Goal: Entertainment & Leisure: Consume media (video, audio)

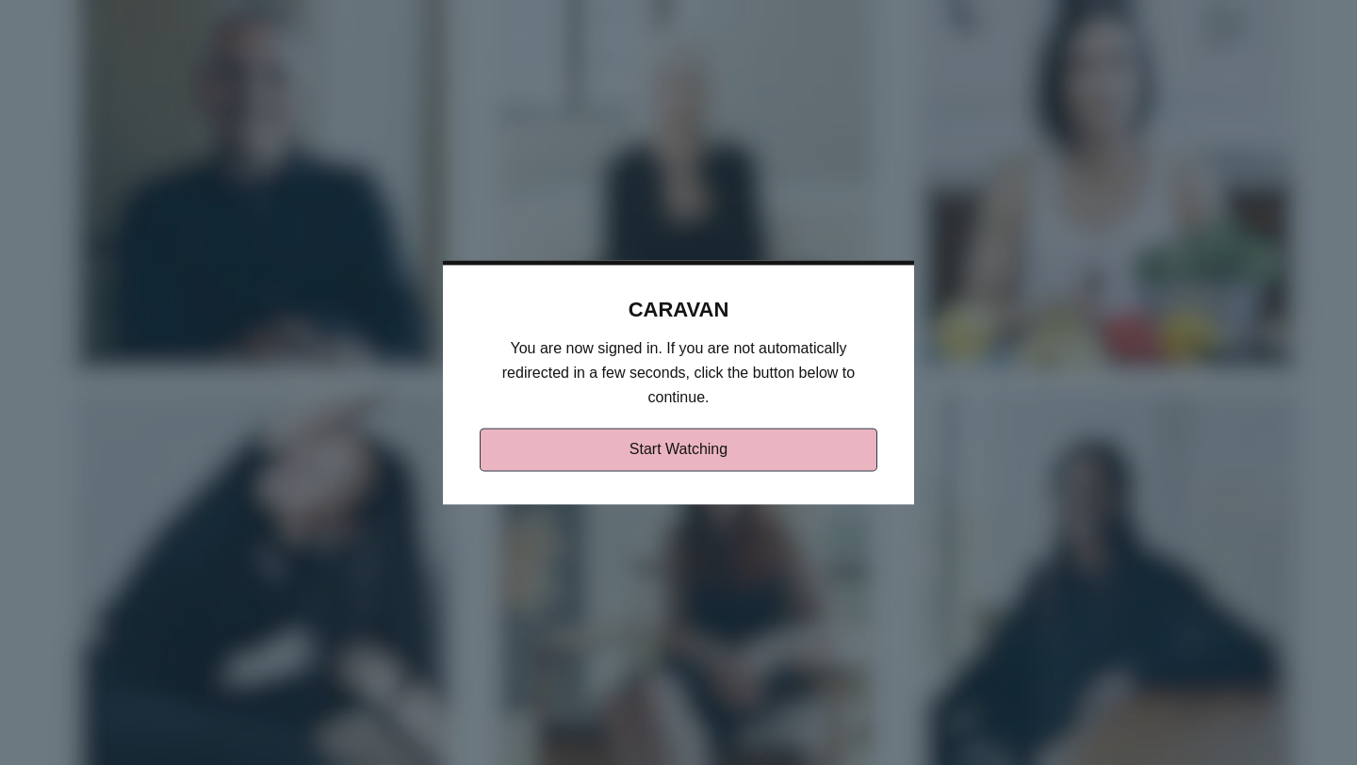
click at [758, 460] on link "Start Watching" at bounding box center [679, 450] width 399 height 43
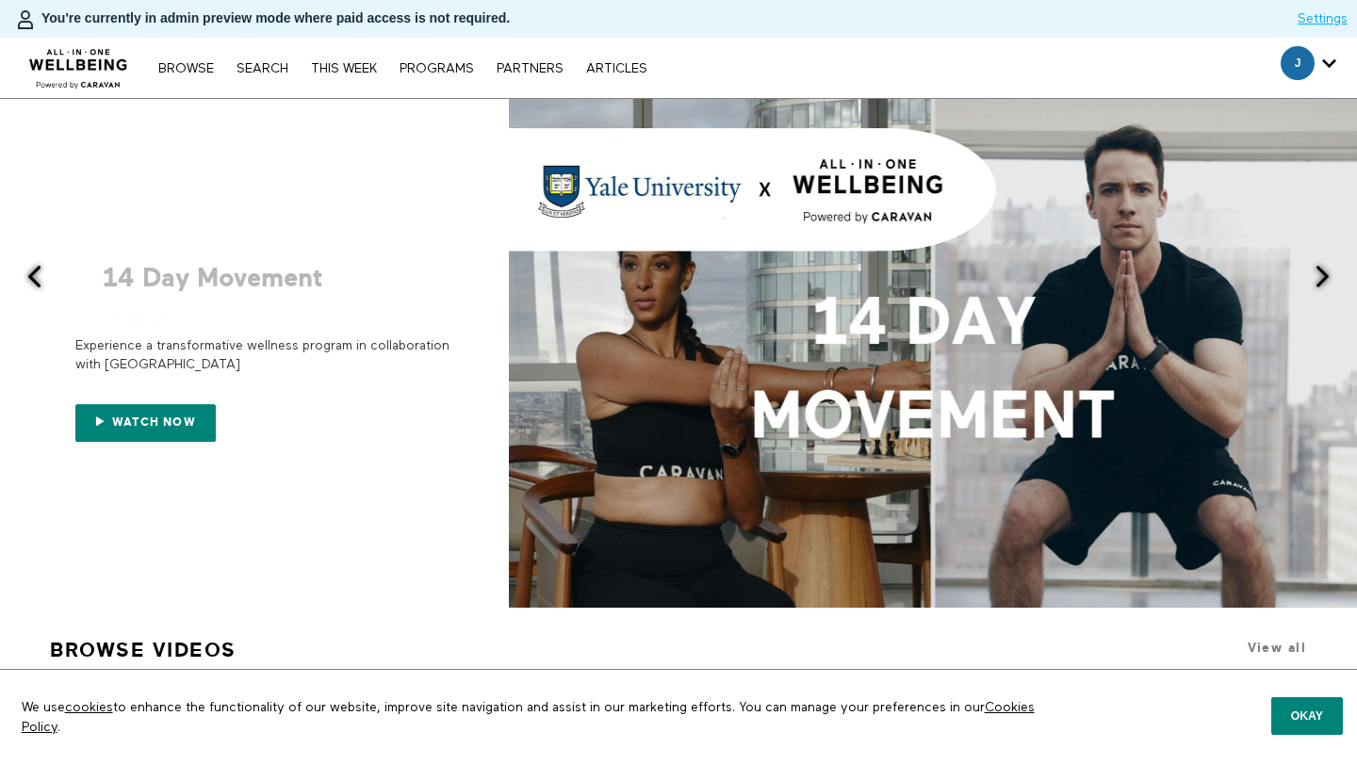
click at [1331, 63] on icon "Secondary" at bounding box center [1329, 63] width 14 height 28
click at [1290, 64] on span "Secondary" at bounding box center [1298, 63] width 34 height 34
click at [1326, 69] on icon "Secondary" at bounding box center [1329, 63] width 14 height 28
click at [1289, 58] on span "Secondary" at bounding box center [1298, 63] width 34 height 34
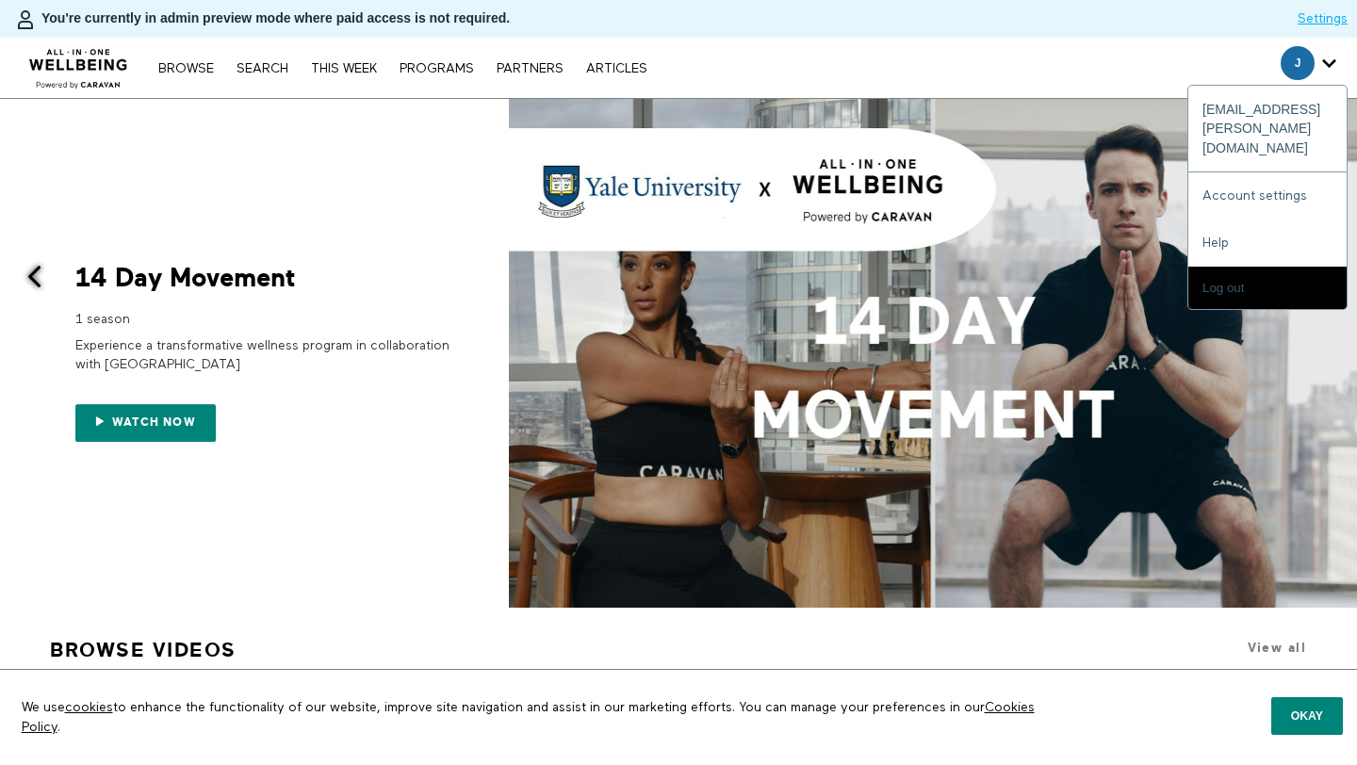
click at [1332, 63] on icon "Secondary" at bounding box center [1329, 63] width 14 height 28
click at [1241, 267] on input "Log out" at bounding box center [1267, 288] width 158 height 42
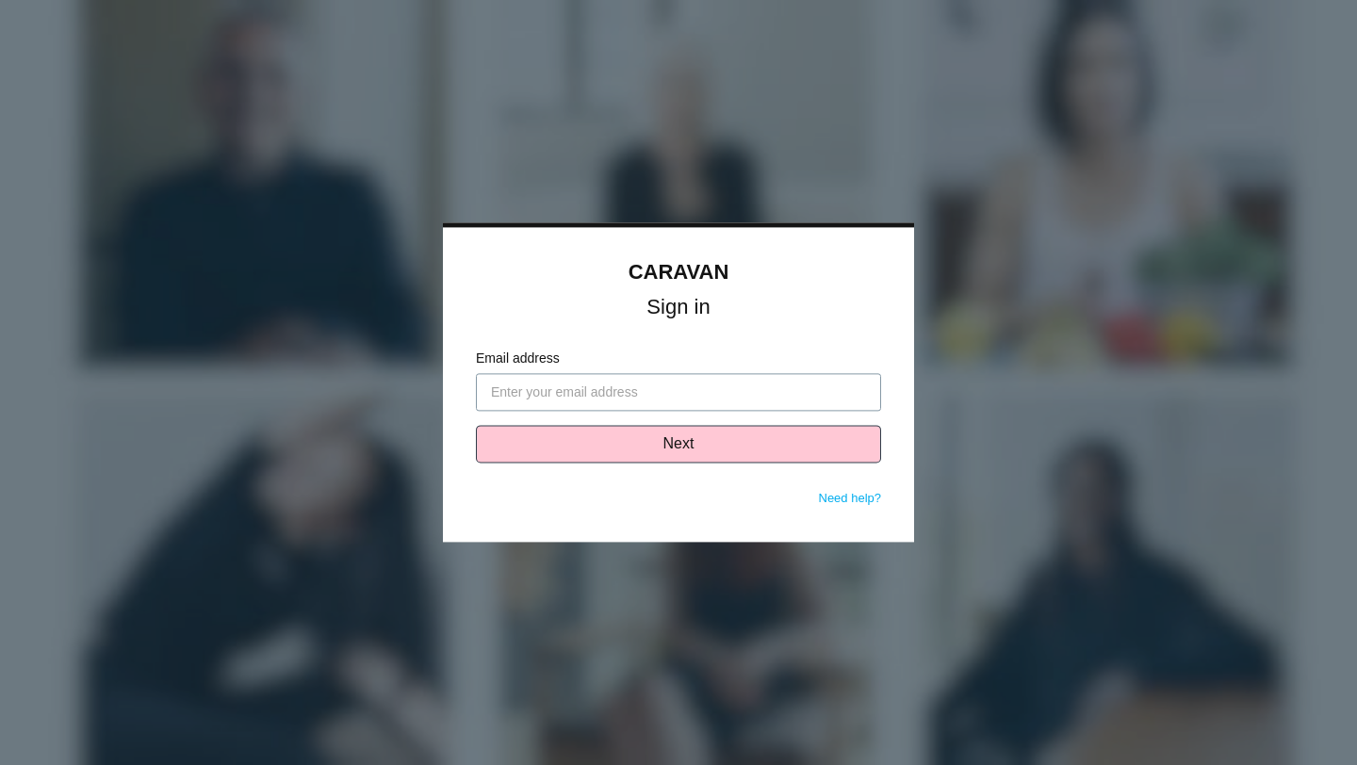
paste input "@SaxAdvisory Group.com"
click at [577, 395] on input "@SaxAdvisory Group.com" at bounding box center [678, 393] width 405 height 38
click at [655, 397] on input "@SaxAdvisoryGroup.com" at bounding box center [678, 393] width 405 height 38
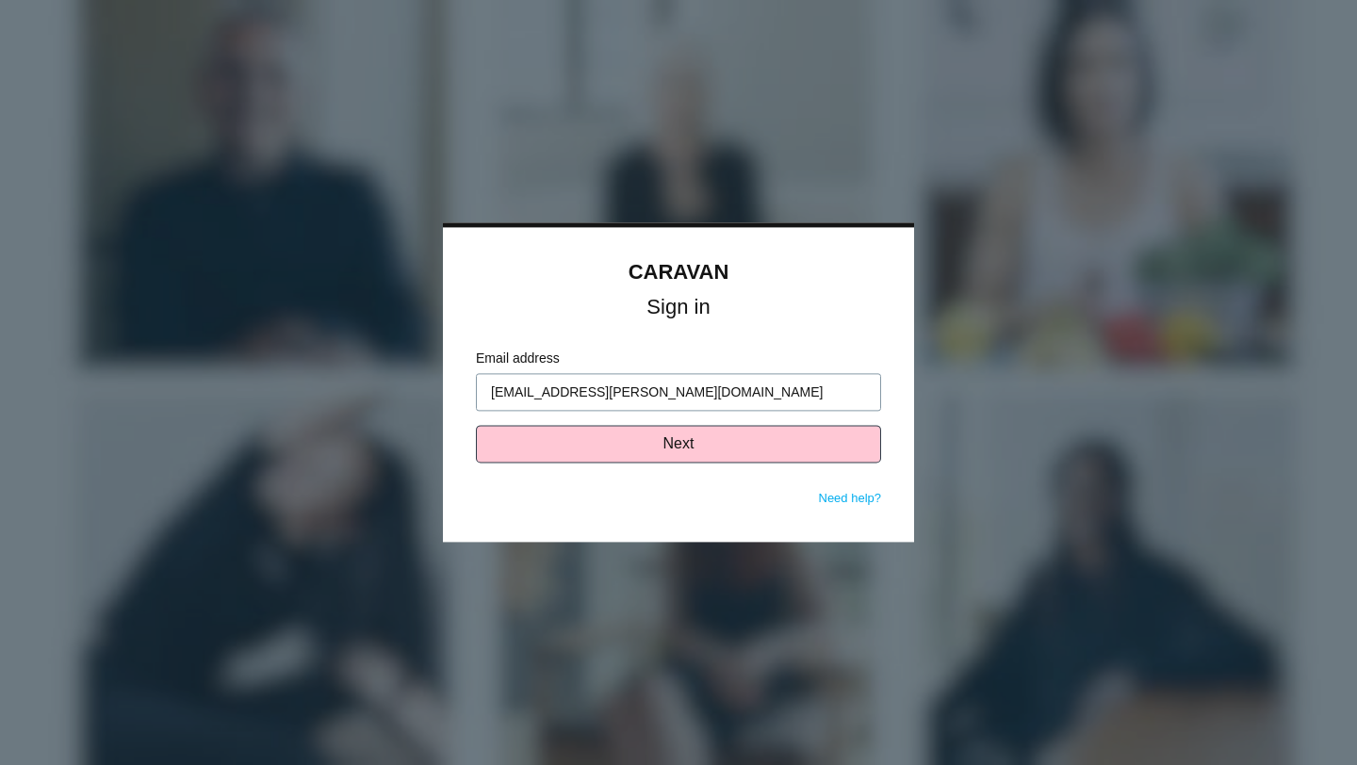
type input "jade.gordon@caravanwellness.com"
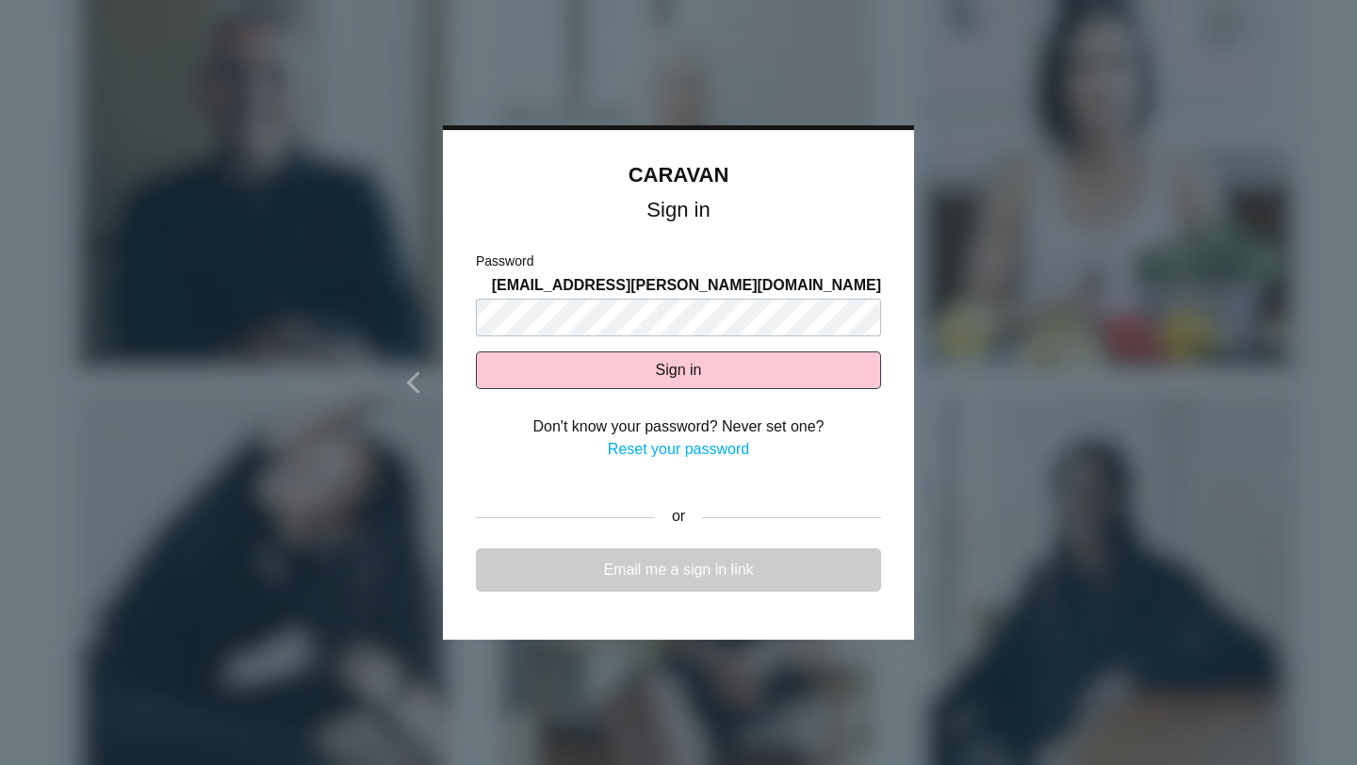
click at [602, 568] on link "Email me a sign in link" at bounding box center [678, 569] width 405 height 43
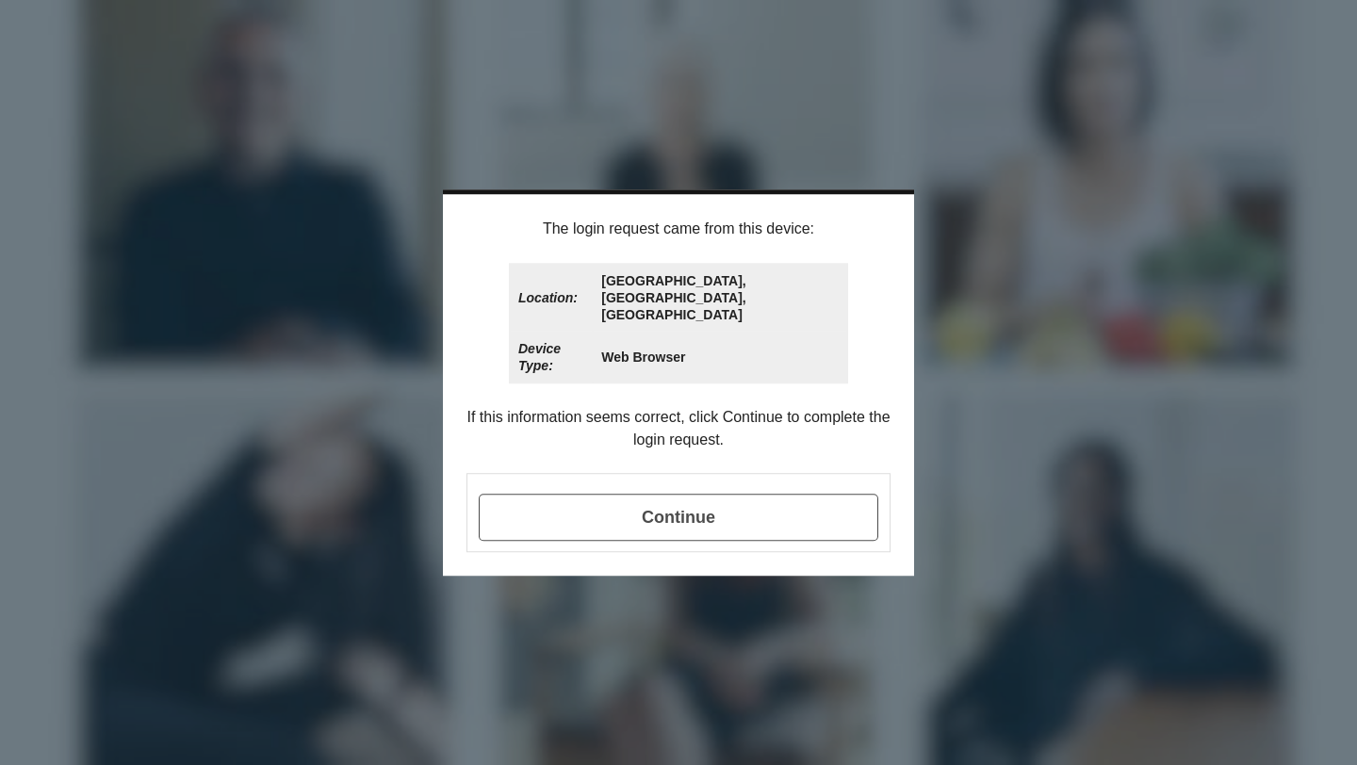
click at [721, 494] on span "Continue" at bounding box center [679, 517] width 400 height 47
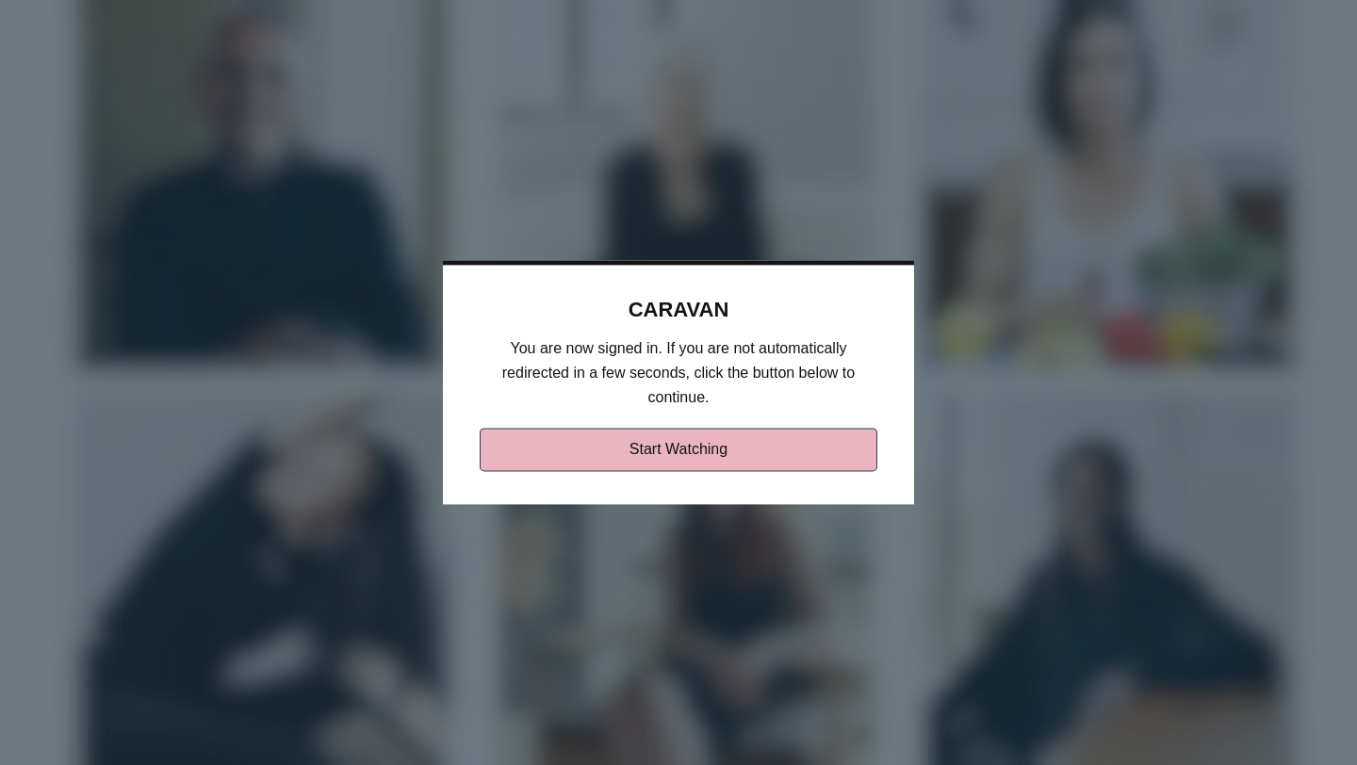
click at [709, 451] on link "Start Watching" at bounding box center [679, 450] width 399 height 43
click at [817, 453] on link "Start Watching" at bounding box center [679, 450] width 399 height 43
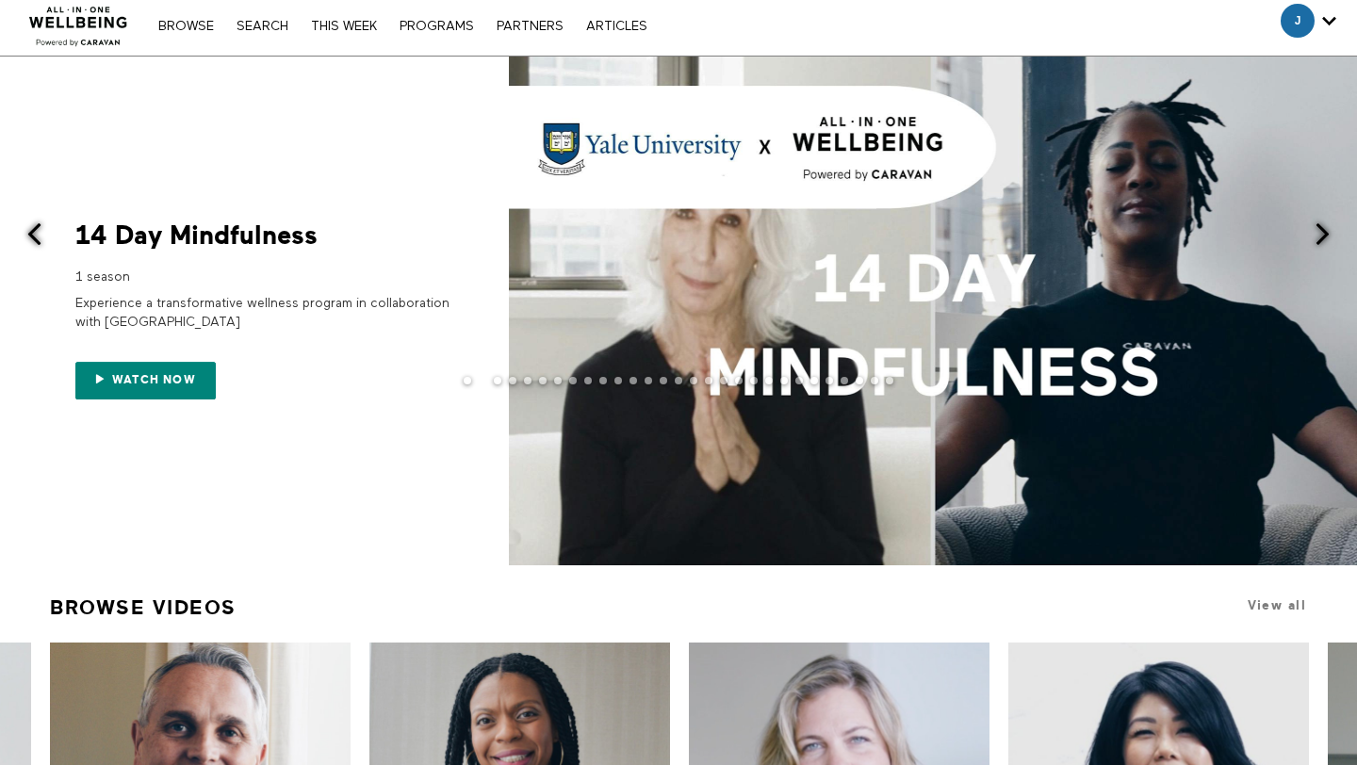
scroll to position [95, 0]
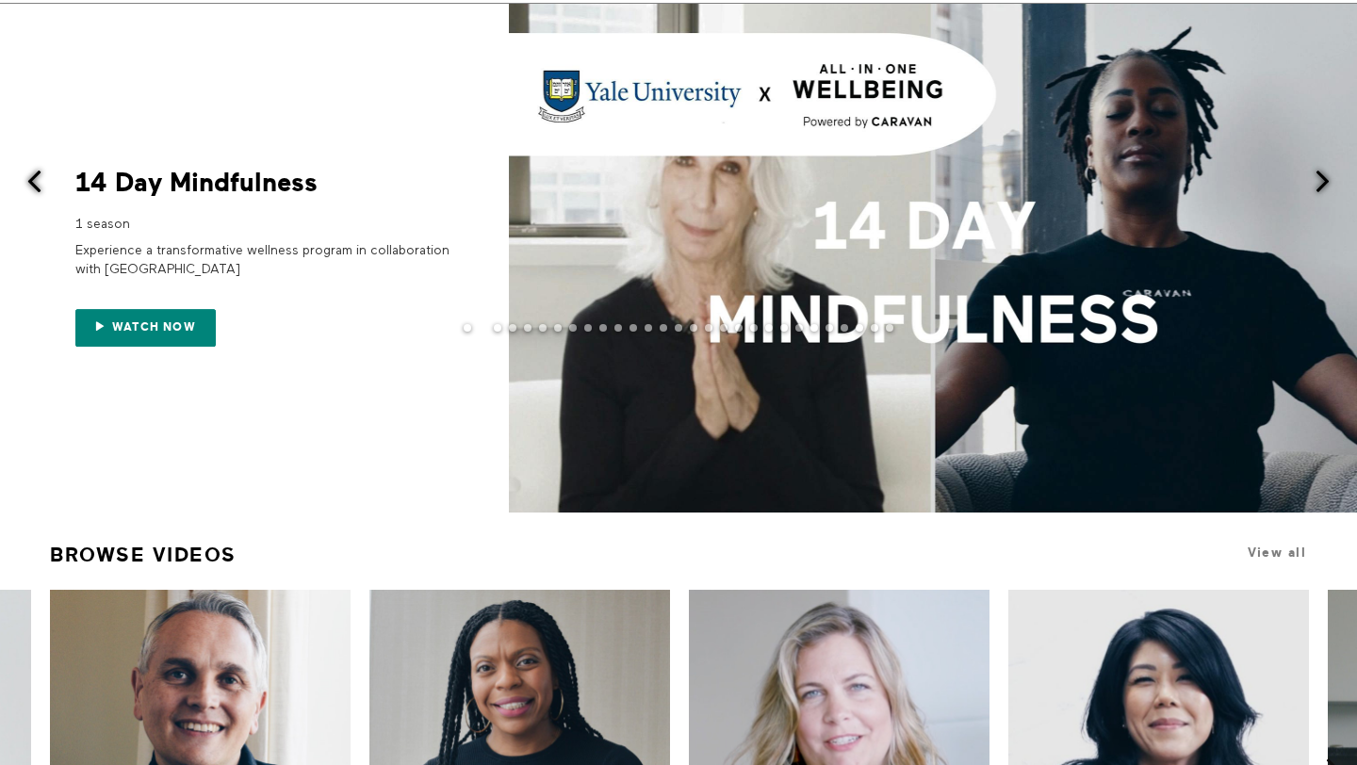
click at [340, 466] on div at bounding box center [678, 258] width 1357 height 509
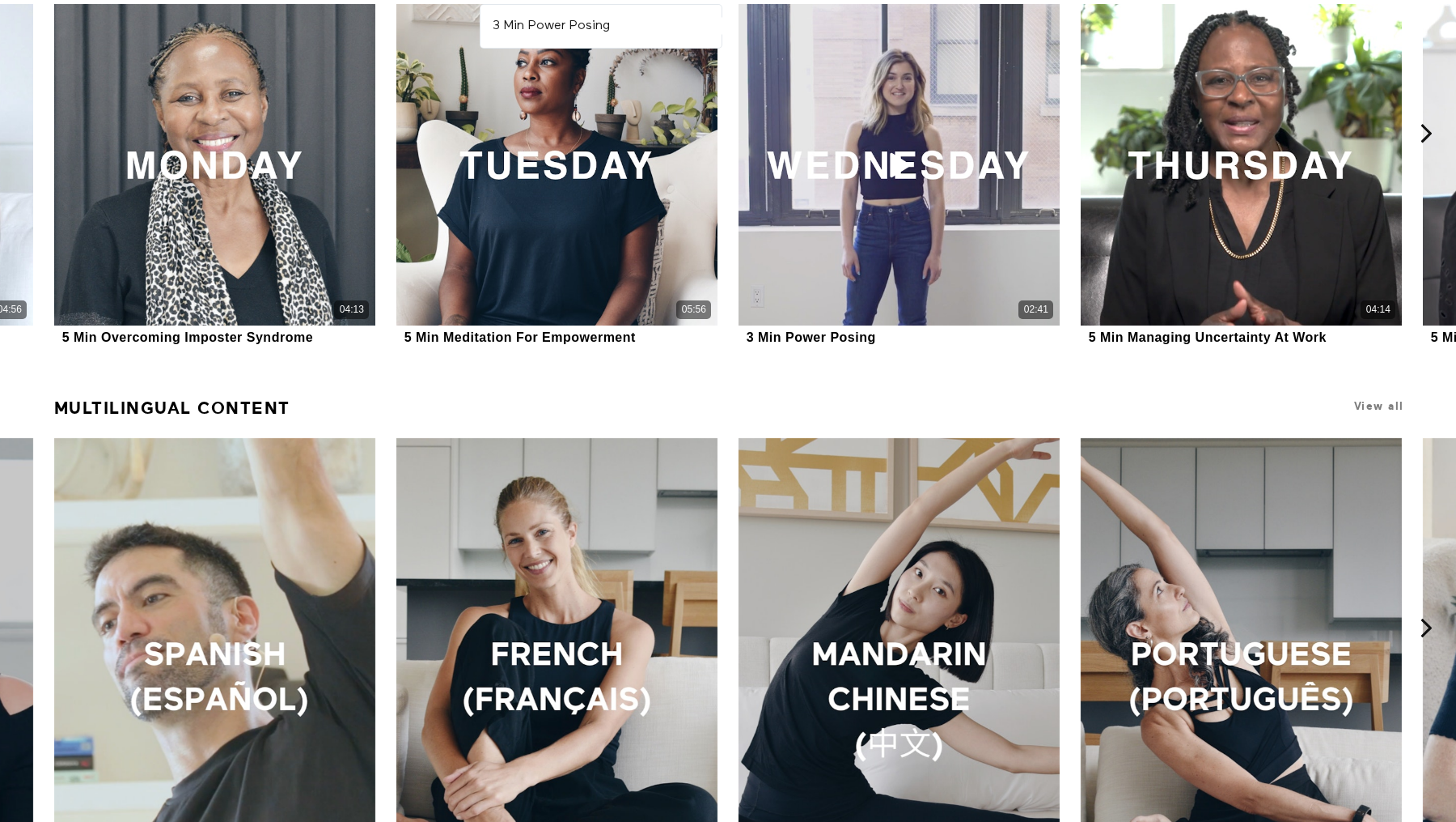
scroll to position [1313, 0]
